Goal: Information Seeking & Learning: Learn about a topic

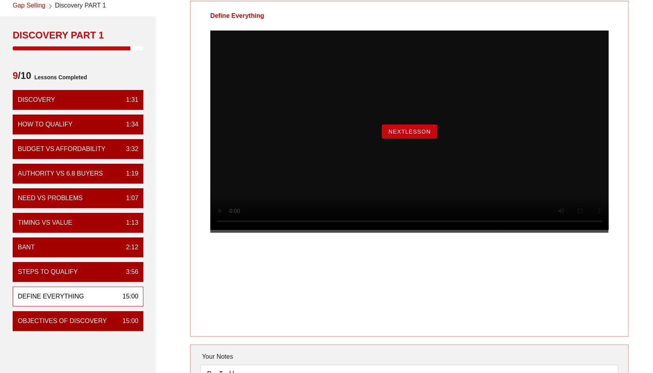
click at [404, 139] on button "NextLesson" at bounding box center [409, 131] width 55 height 14
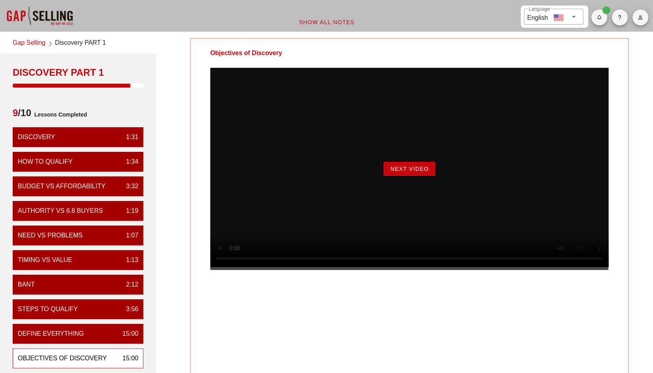
click at [411, 172] on span "Next Video" at bounding box center [409, 169] width 39 height 6
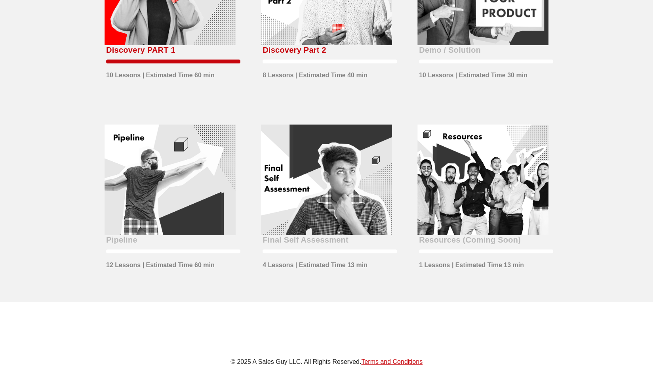
click at [142, 46] on div "Discovery PART 1" at bounding box center [140, 50] width 69 height 13
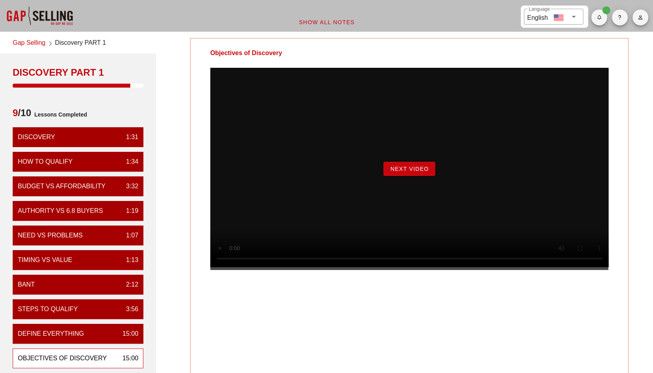
click at [414, 172] on span "Next Video" at bounding box center [409, 169] width 39 height 6
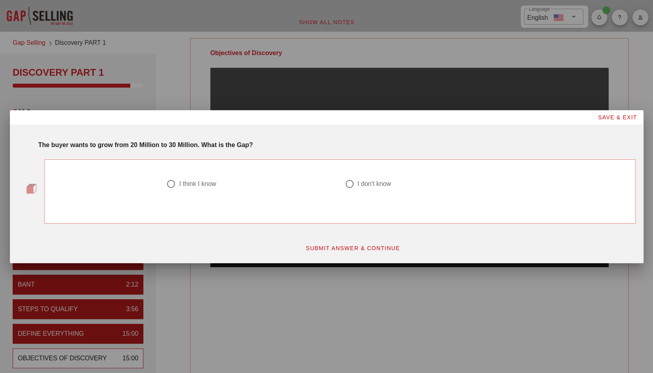
click at [360, 181] on div "I don't know" at bounding box center [374, 184] width 34 height 8
radio input "true"
click at [379, 245] on span "SUBMIT ANSWER & CONTINUE" at bounding box center [352, 248] width 95 height 6
click at [204, 180] on div "got it right!" at bounding box center [194, 184] width 30 height 8
radio input "true"
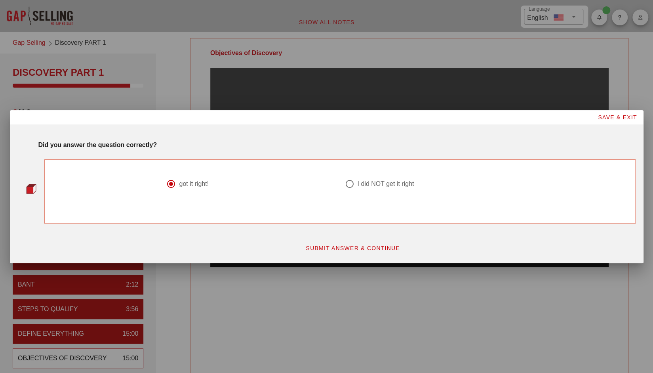
click at [370, 248] on span "SUBMIT ANSWER & CONTINUE" at bounding box center [352, 248] width 95 height 6
click at [191, 184] on div "I think I know" at bounding box center [197, 184] width 37 height 8
radio input "true"
click at [326, 249] on span "SUBMIT ANSWER & CONTINUE" at bounding box center [352, 248] width 95 height 6
click at [376, 181] on div "I did NOT get it right" at bounding box center [385, 184] width 57 height 8
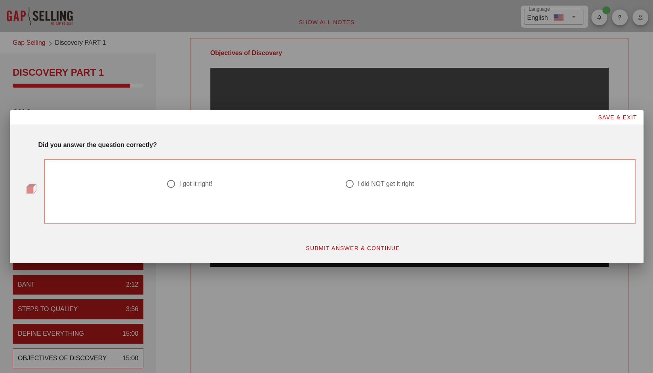
radio input "true"
click at [370, 246] on span "SUBMIT ANSWER & CONTINUE" at bounding box center [352, 248] width 95 height 6
click at [208, 185] on div "I think I know" at bounding box center [197, 184] width 37 height 8
radio input "true"
click at [347, 246] on span "SUBMIT ANSWER & CONTINUE" at bounding box center [352, 248] width 95 height 6
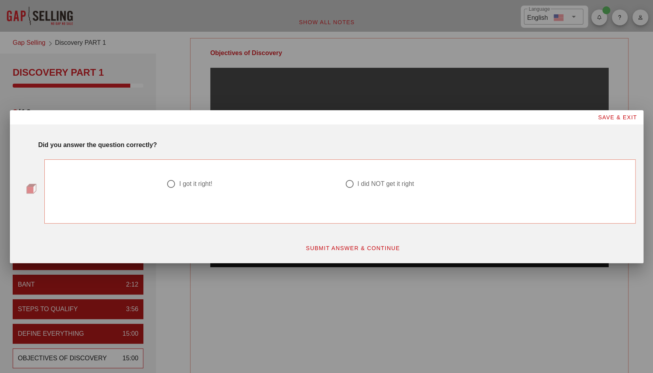
click at [210, 183] on div "I got it right!" at bounding box center [195, 184] width 33 height 8
radio input "true"
click at [316, 250] on span "SUBMIT ANSWER & CONTINUE" at bounding box center [352, 248] width 95 height 6
click at [185, 186] on div "I think I know" at bounding box center [197, 184] width 37 height 8
radio input "true"
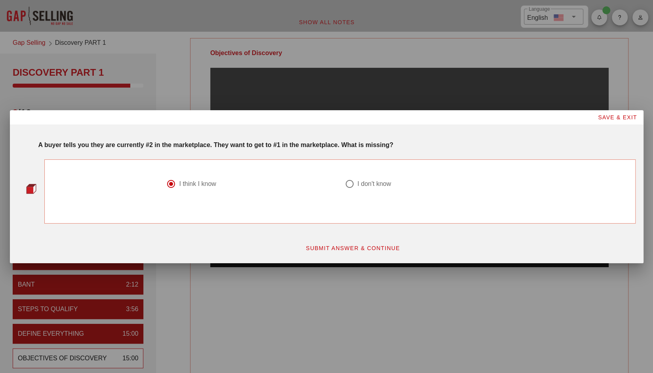
click at [363, 248] on span "SUBMIT ANSWER & CONTINUE" at bounding box center [352, 248] width 95 height 6
click at [366, 183] on div "I did NOT get it right" at bounding box center [385, 184] width 57 height 8
radio input "true"
click at [359, 249] on span "SUBMIT ANSWER & CONTINUE" at bounding box center [352, 248] width 95 height 6
click at [210, 184] on div "I think I know" at bounding box center [197, 184] width 37 height 8
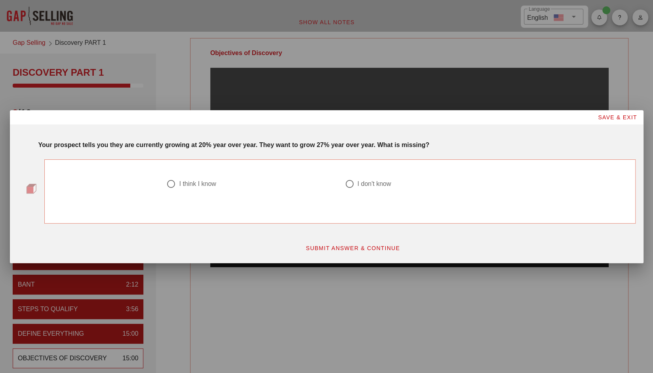
radio input "true"
click at [313, 246] on span "SUBMIT ANSWER & CONTINUE" at bounding box center [352, 248] width 95 height 6
click at [382, 186] on div "I did NOT get it right" at bounding box center [385, 184] width 57 height 8
radio input "true"
click at [374, 248] on span "SUBMIT ANSWER & CONTINUE" at bounding box center [352, 248] width 95 height 6
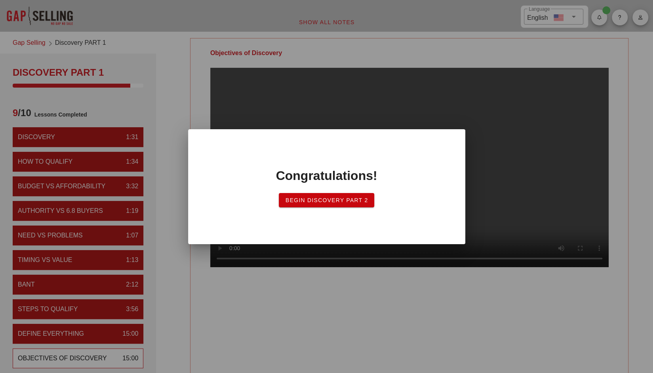
click at [328, 199] on span "Begin Discovery Part 2" at bounding box center [326, 200] width 83 height 6
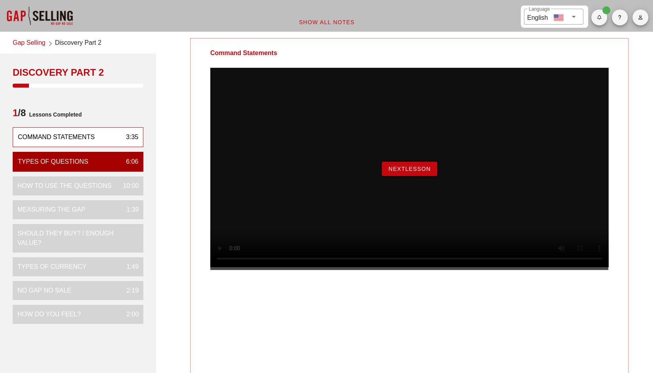
click at [393, 172] on span "NextLesson" at bounding box center [409, 169] width 43 height 6
